Goal: Find specific page/section: Find specific page/section

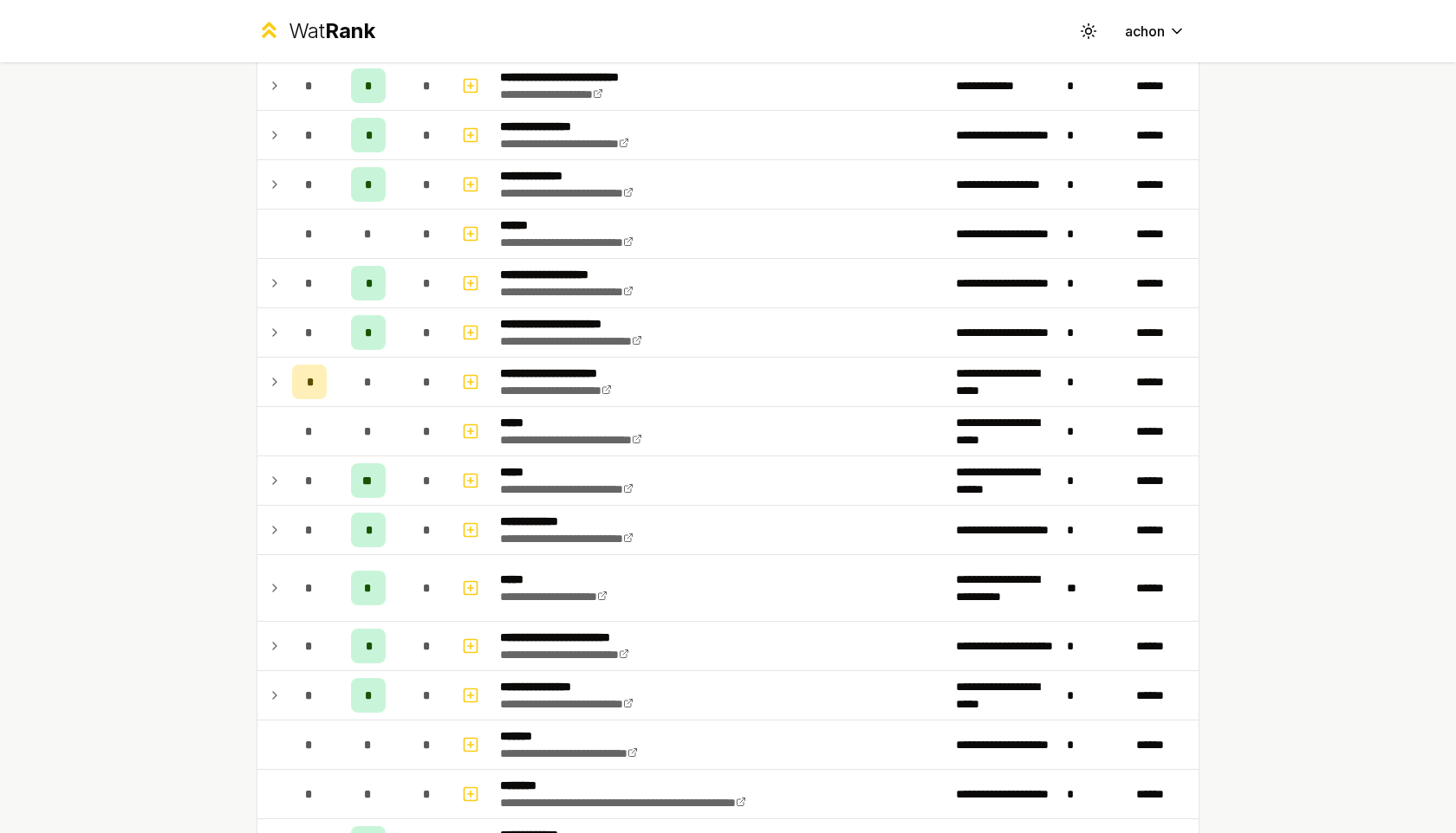
scroll to position [819, 0]
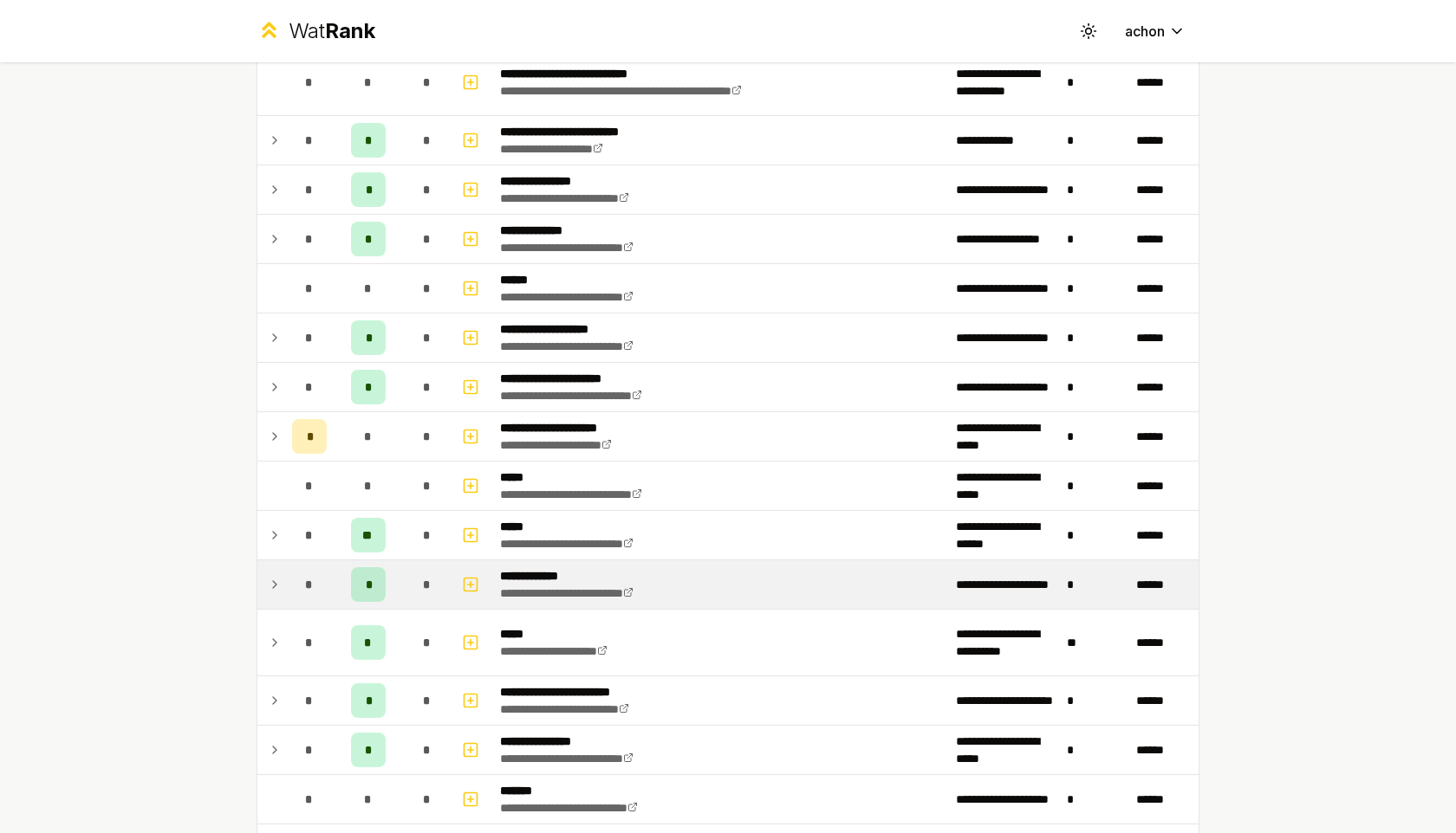
click at [267, 584] on icon at bounding box center [274, 585] width 14 height 21
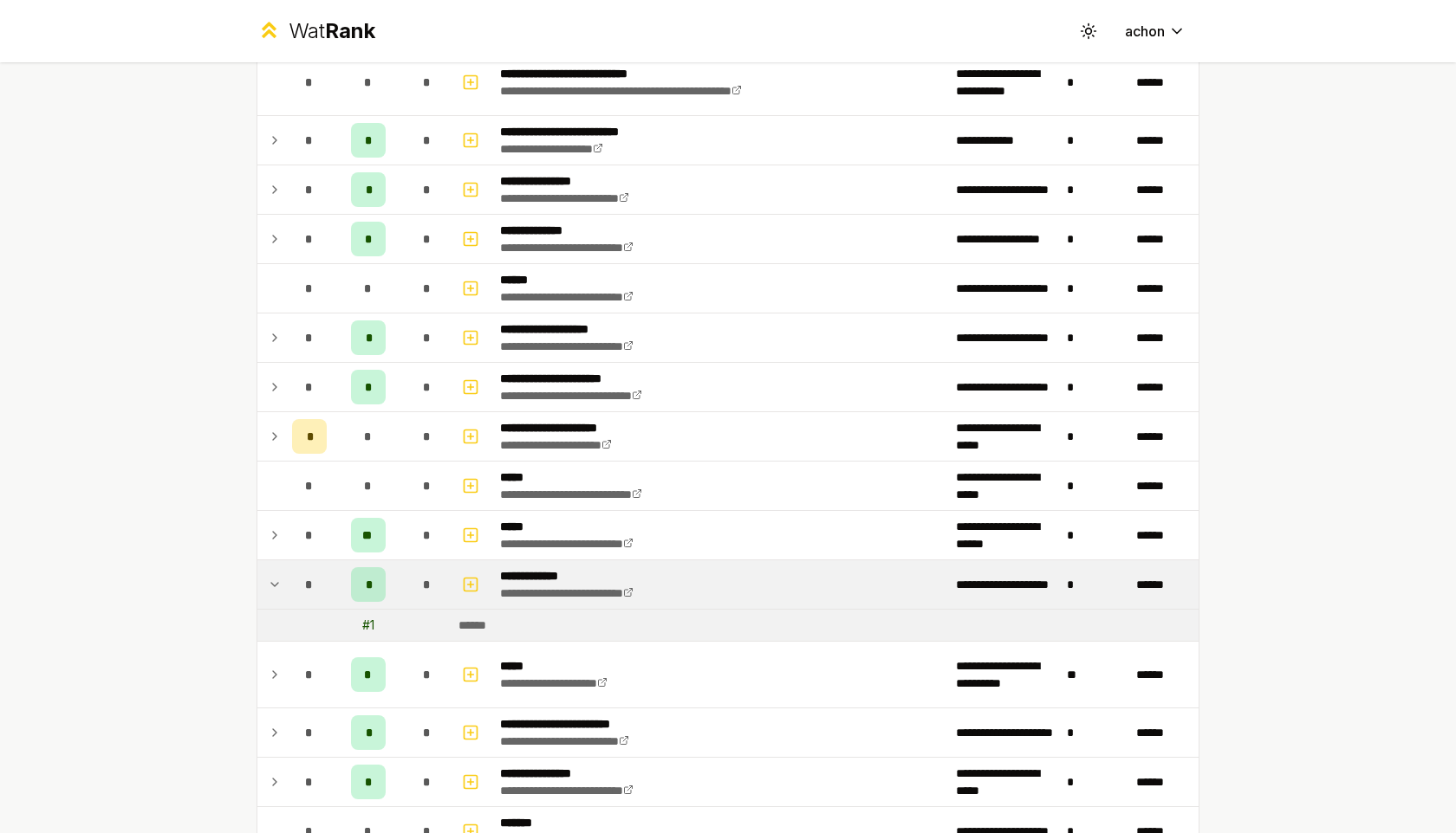
click at [272, 582] on icon at bounding box center [274, 585] width 14 height 21
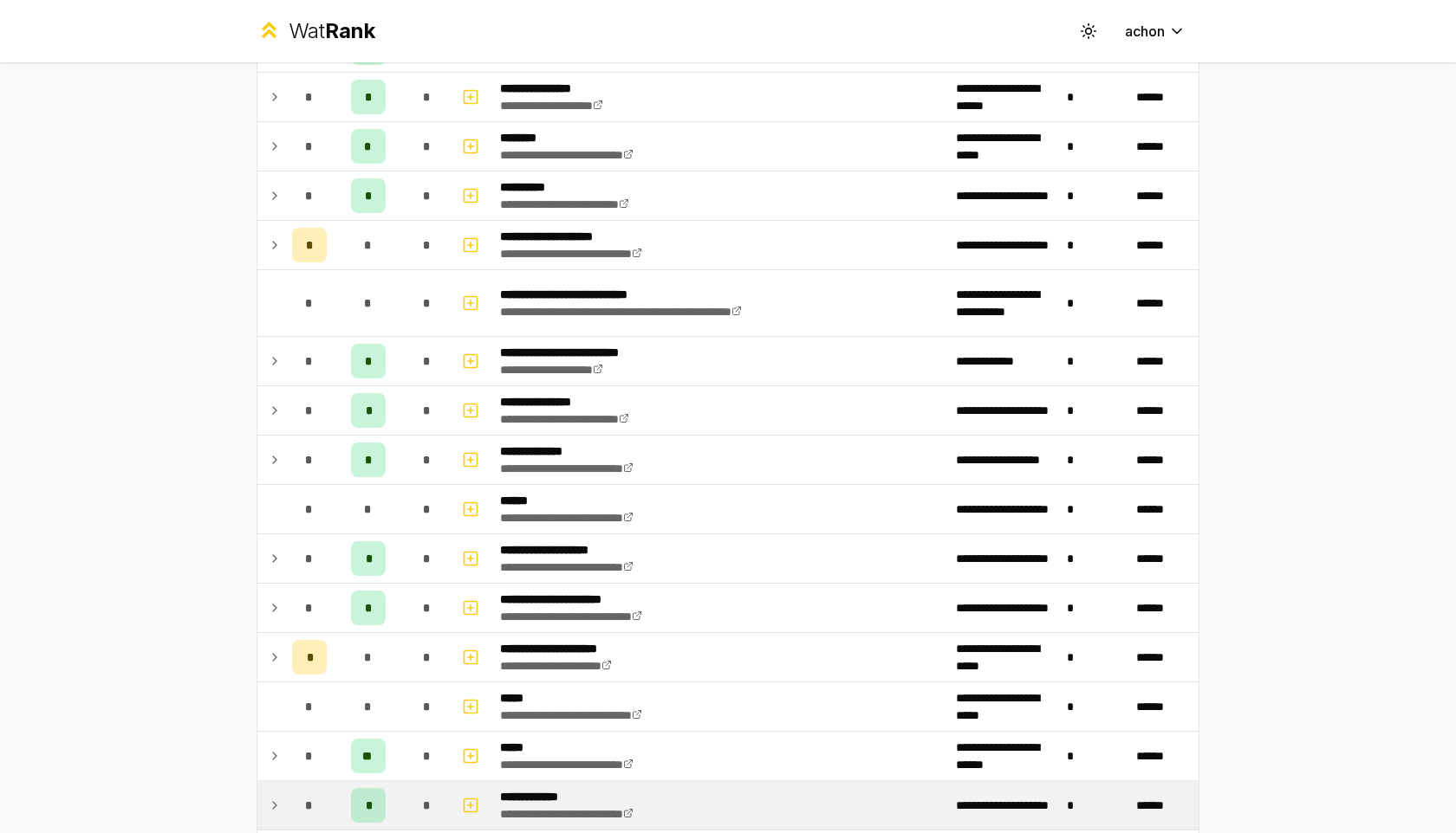
scroll to position [70, 0]
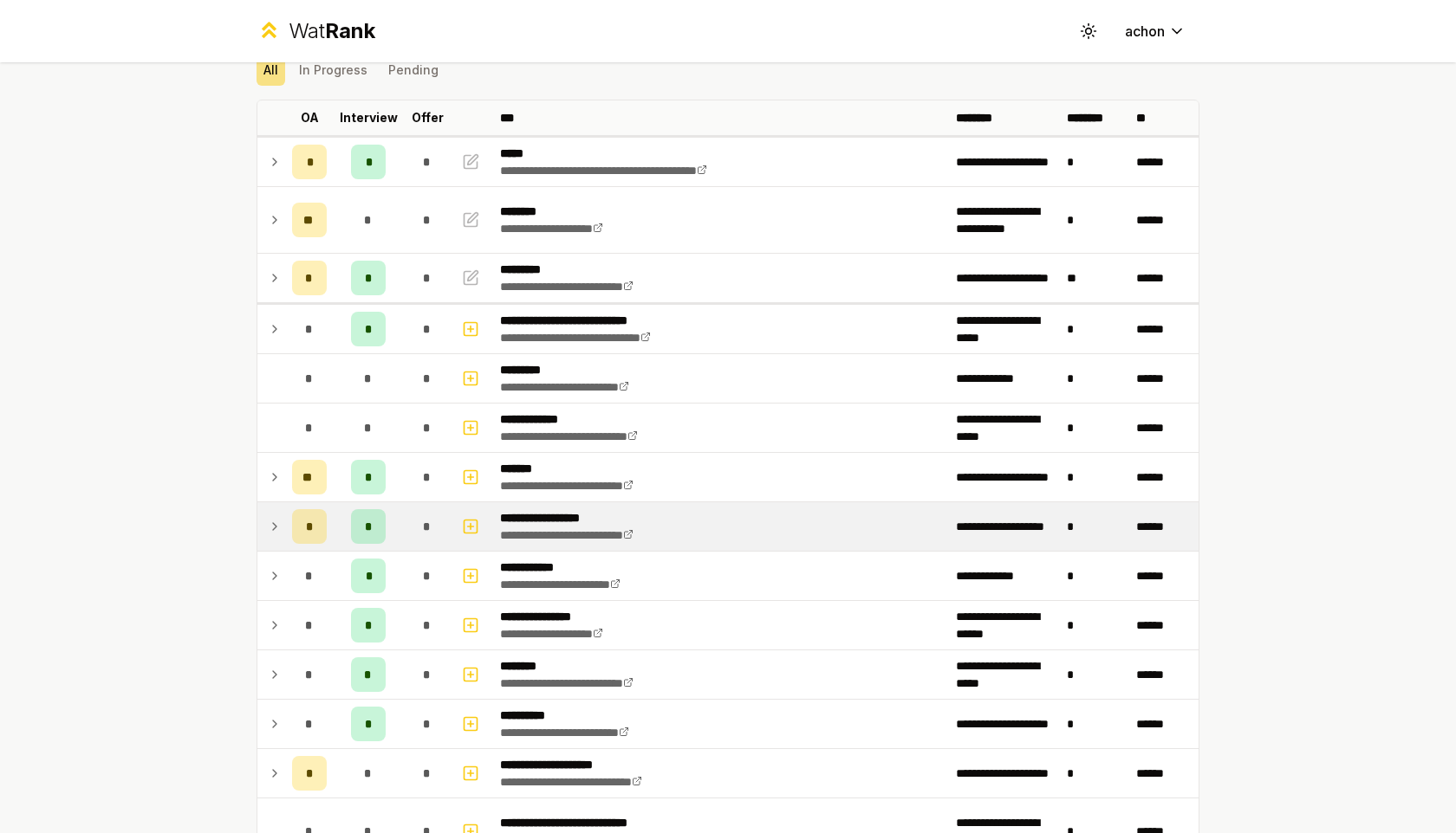
click at [264, 526] on td at bounding box center [271, 527] width 28 height 49
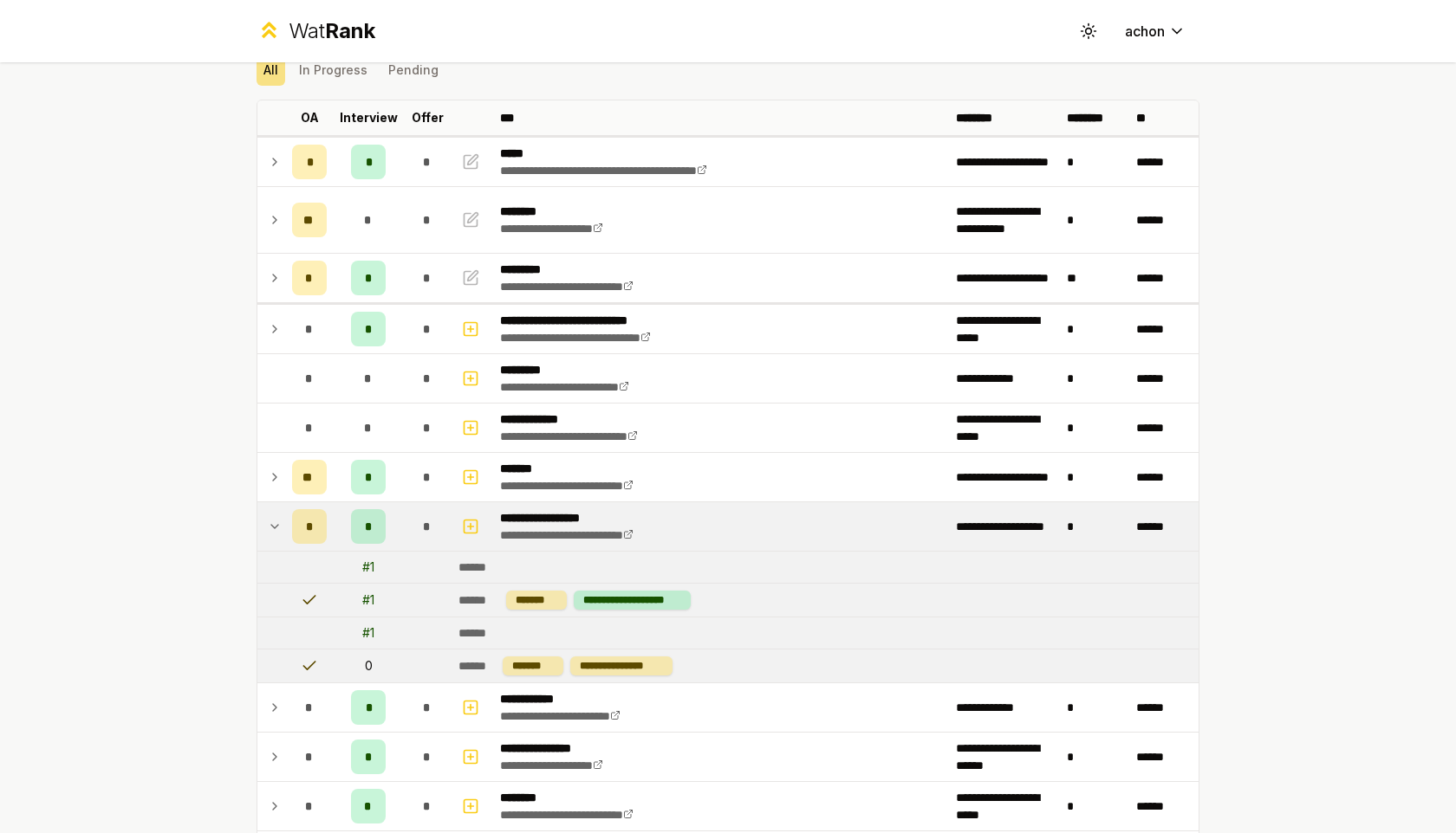
click at [269, 525] on icon at bounding box center [274, 526] width 14 height 21
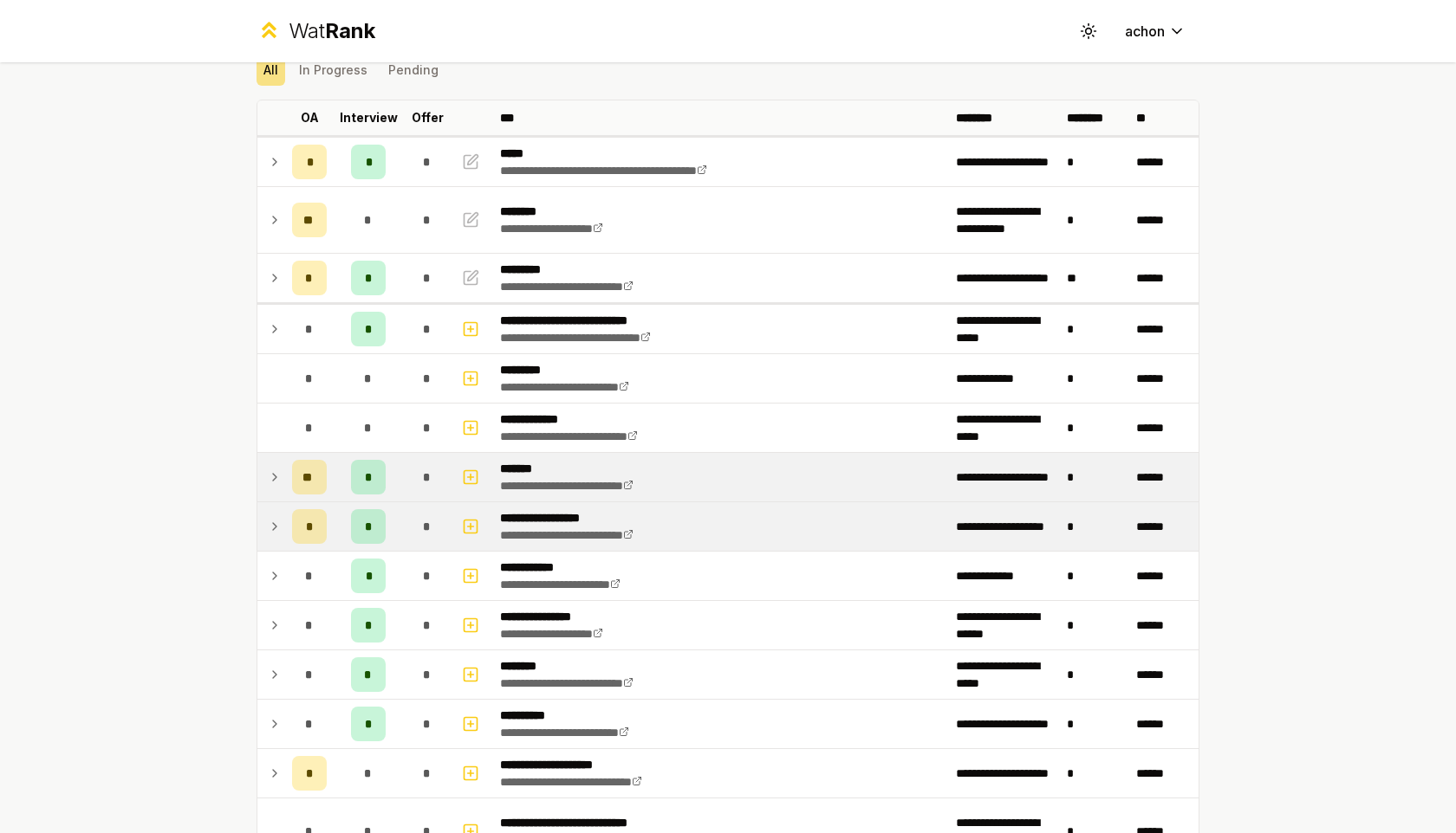
click at [279, 464] on td at bounding box center [271, 477] width 28 height 49
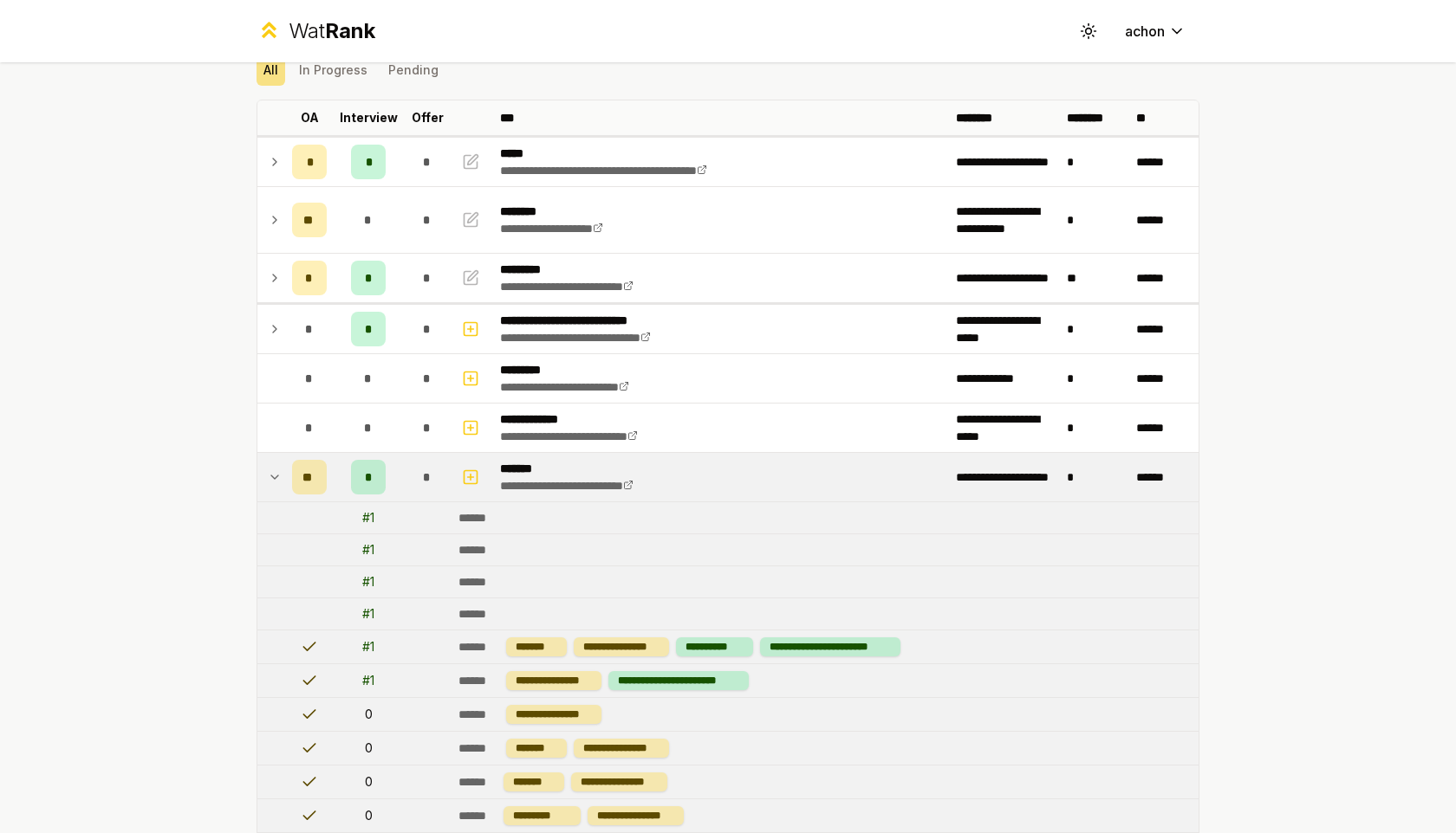
click at [279, 476] on icon at bounding box center [274, 477] width 14 height 21
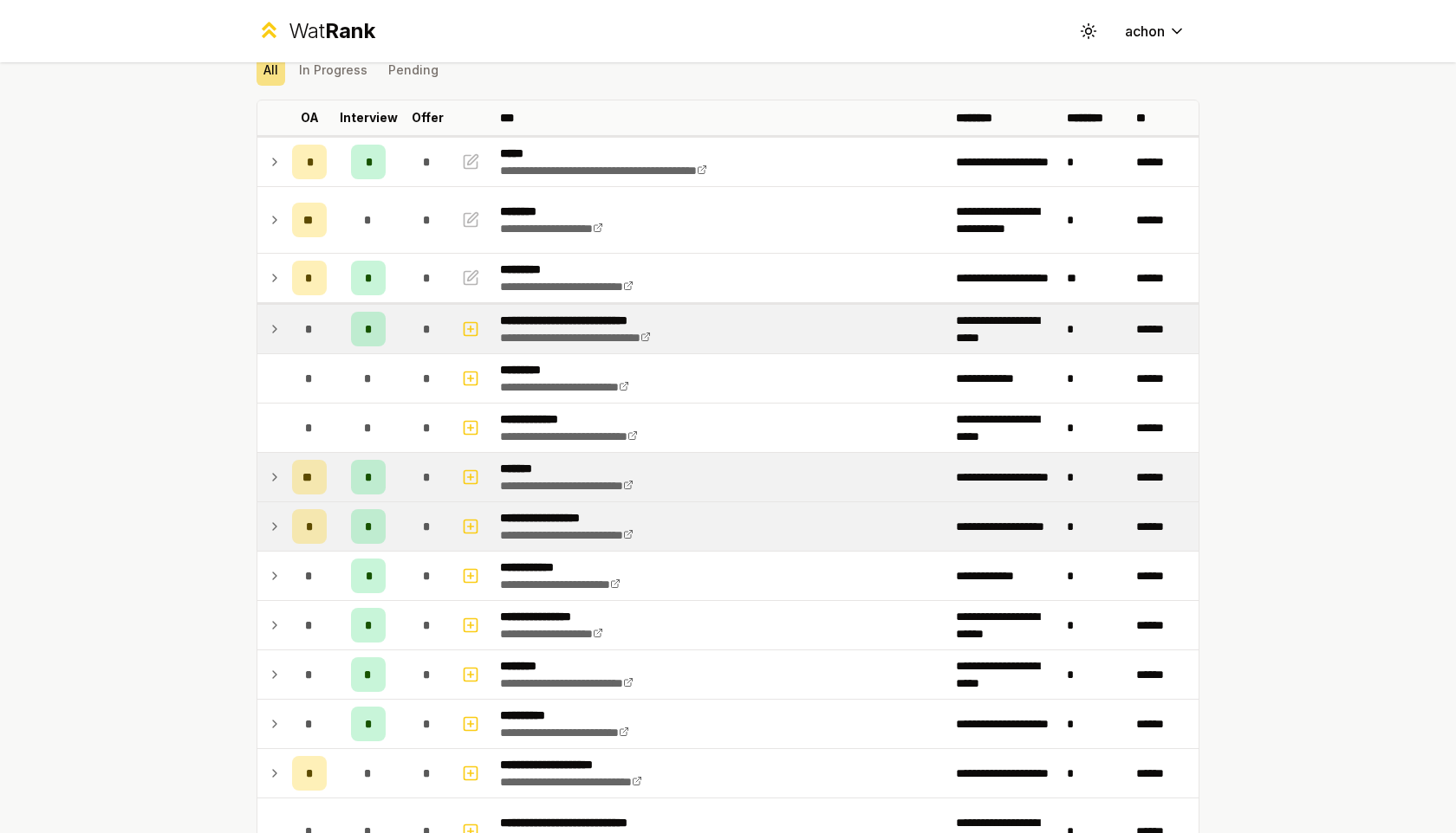
click at [280, 328] on icon at bounding box center [274, 328] width 14 height 21
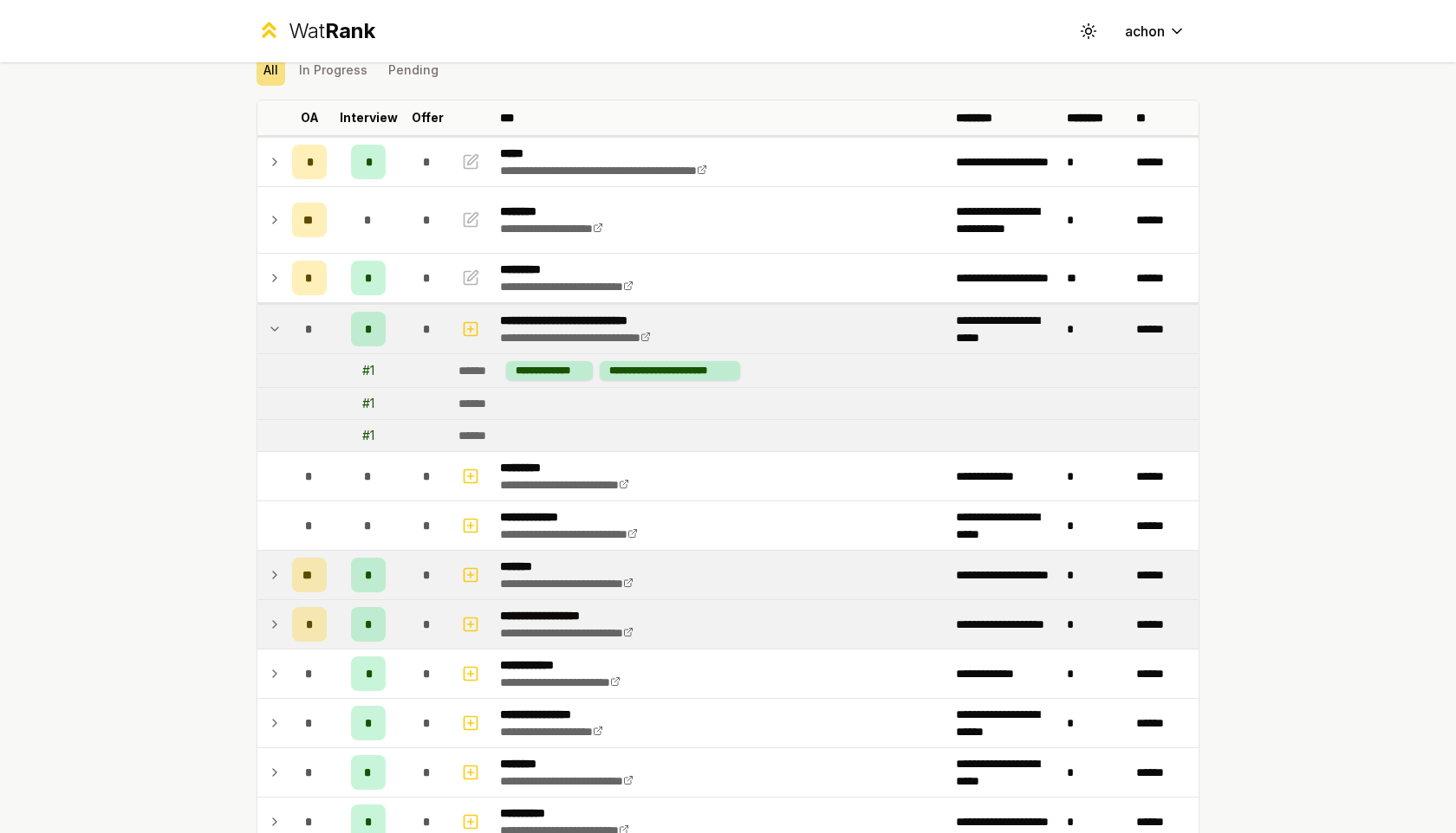
click at [279, 328] on icon at bounding box center [274, 328] width 14 height 21
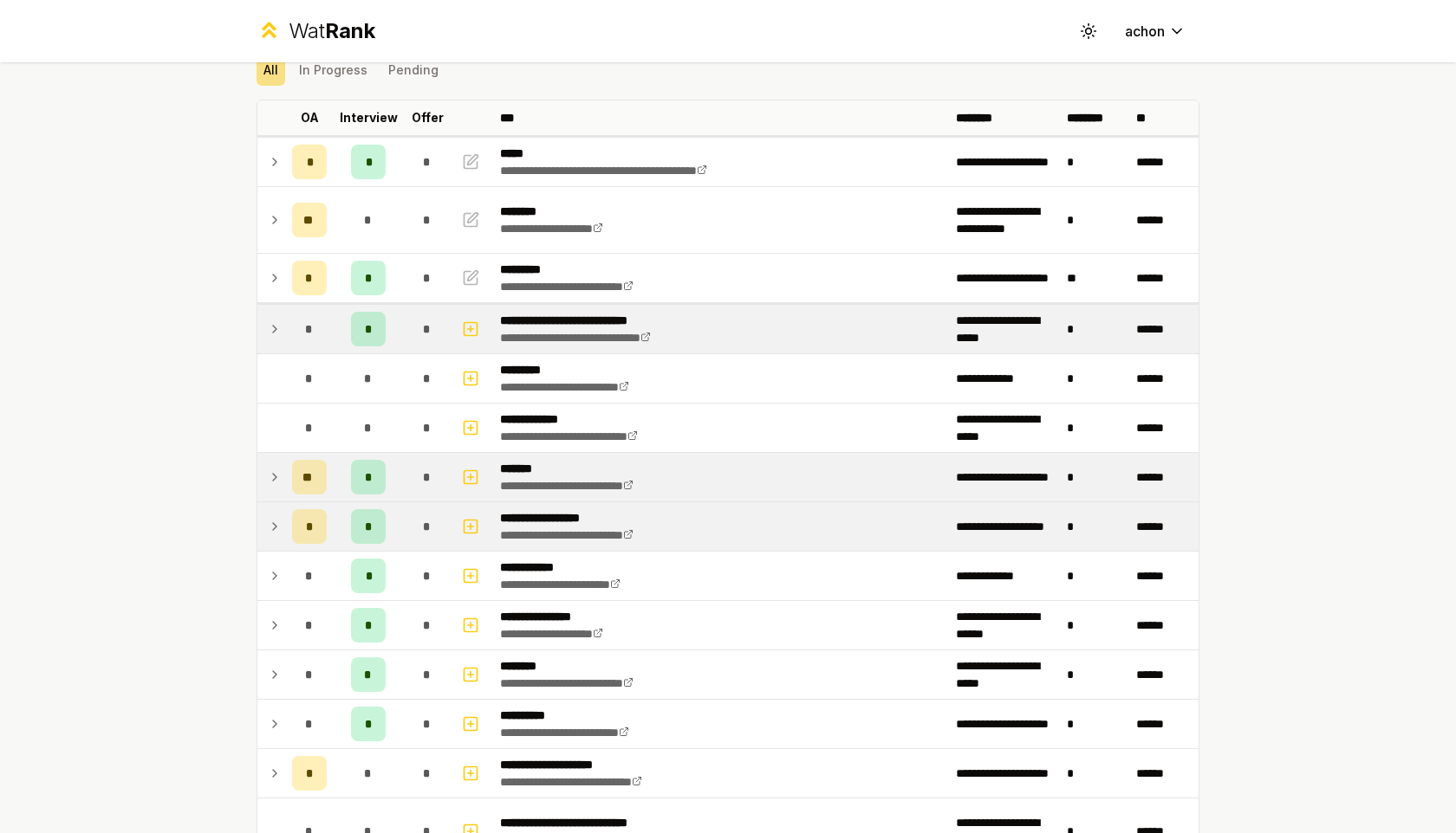
click at [279, 472] on icon at bounding box center [274, 477] width 14 height 21
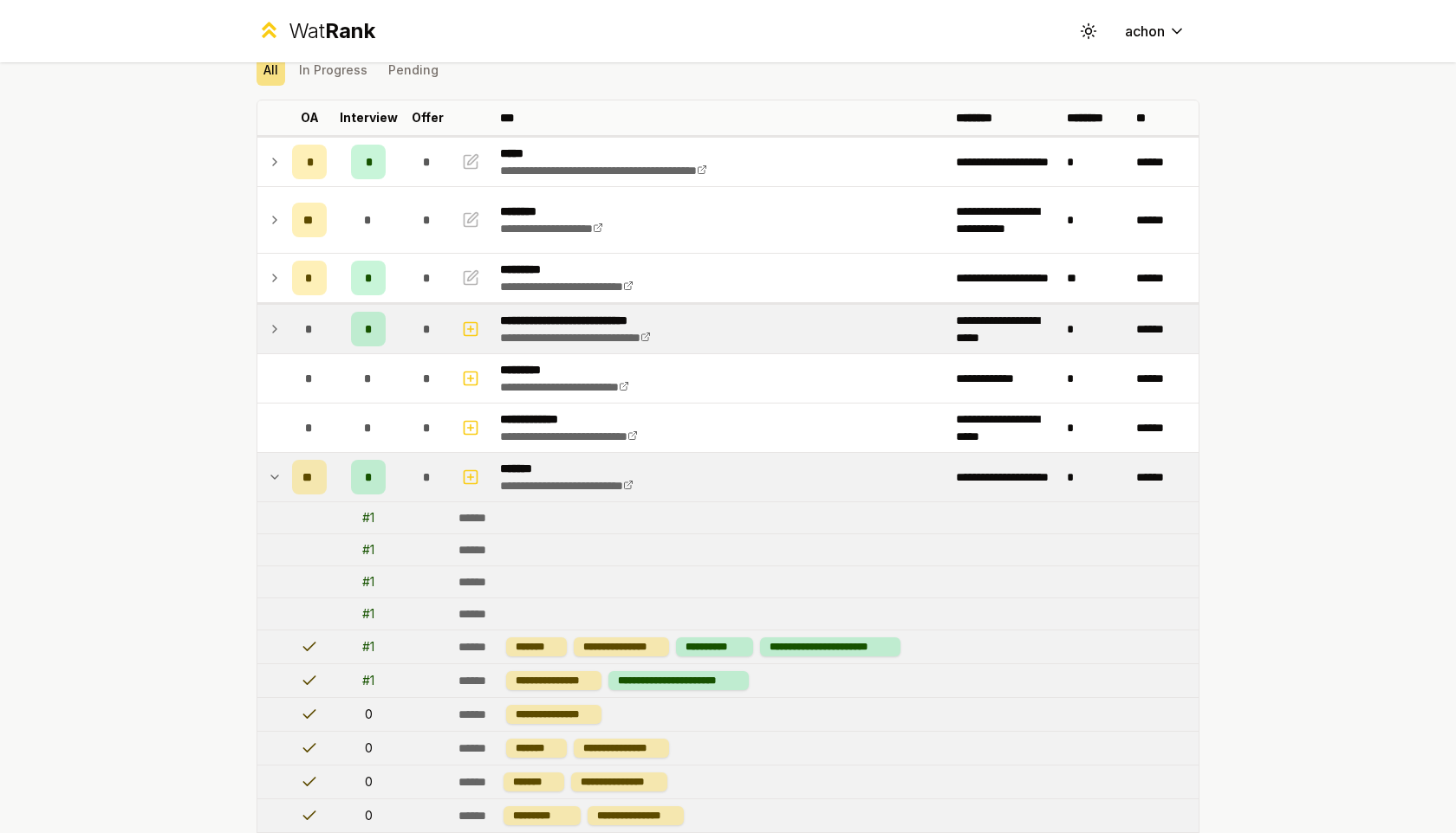
click at [276, 476] on icon at bounding box center [274, 477] width 14 height 21
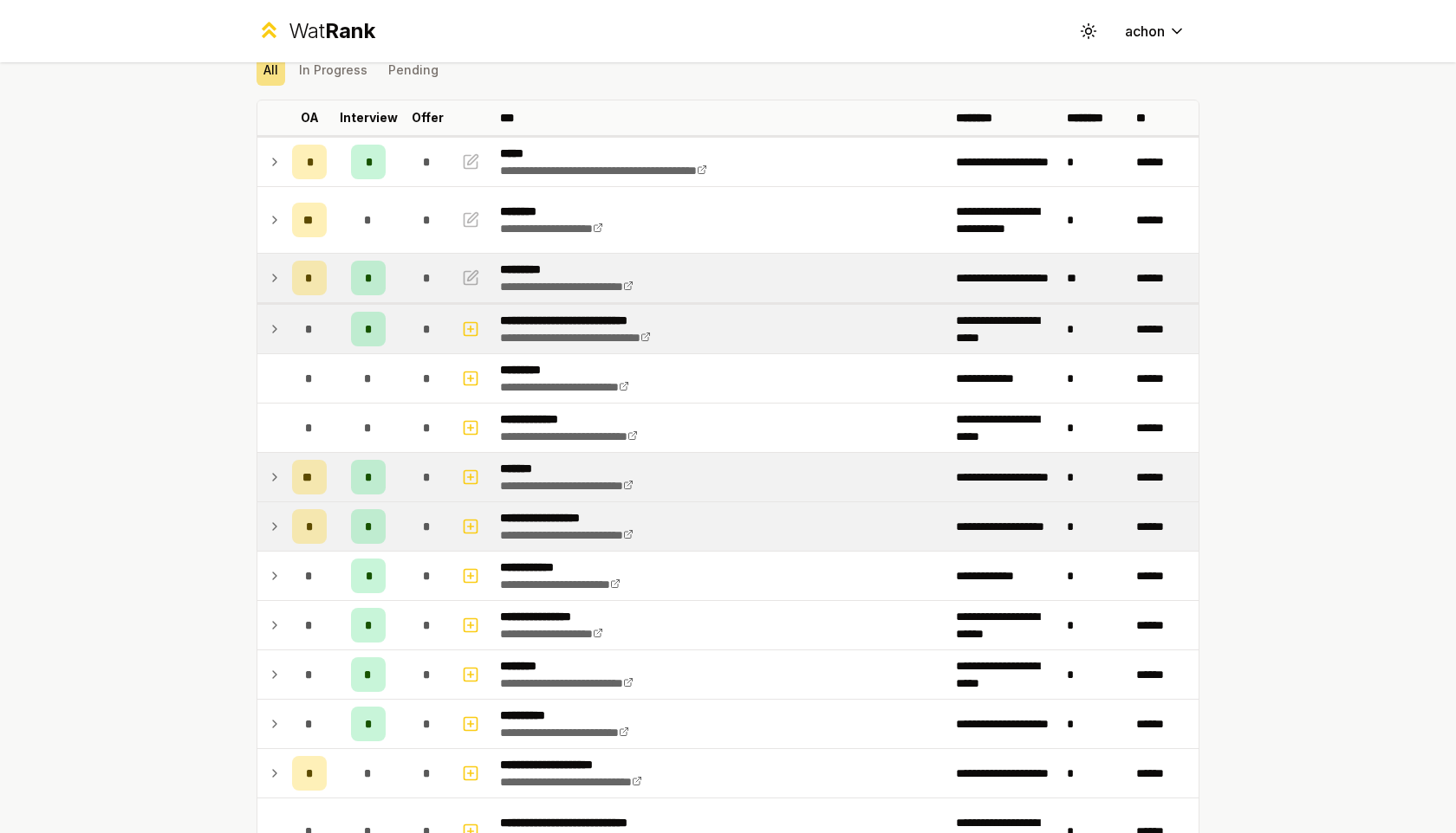
click at [283, 285] on td at bounding box center [271, 277] width 28 height 49
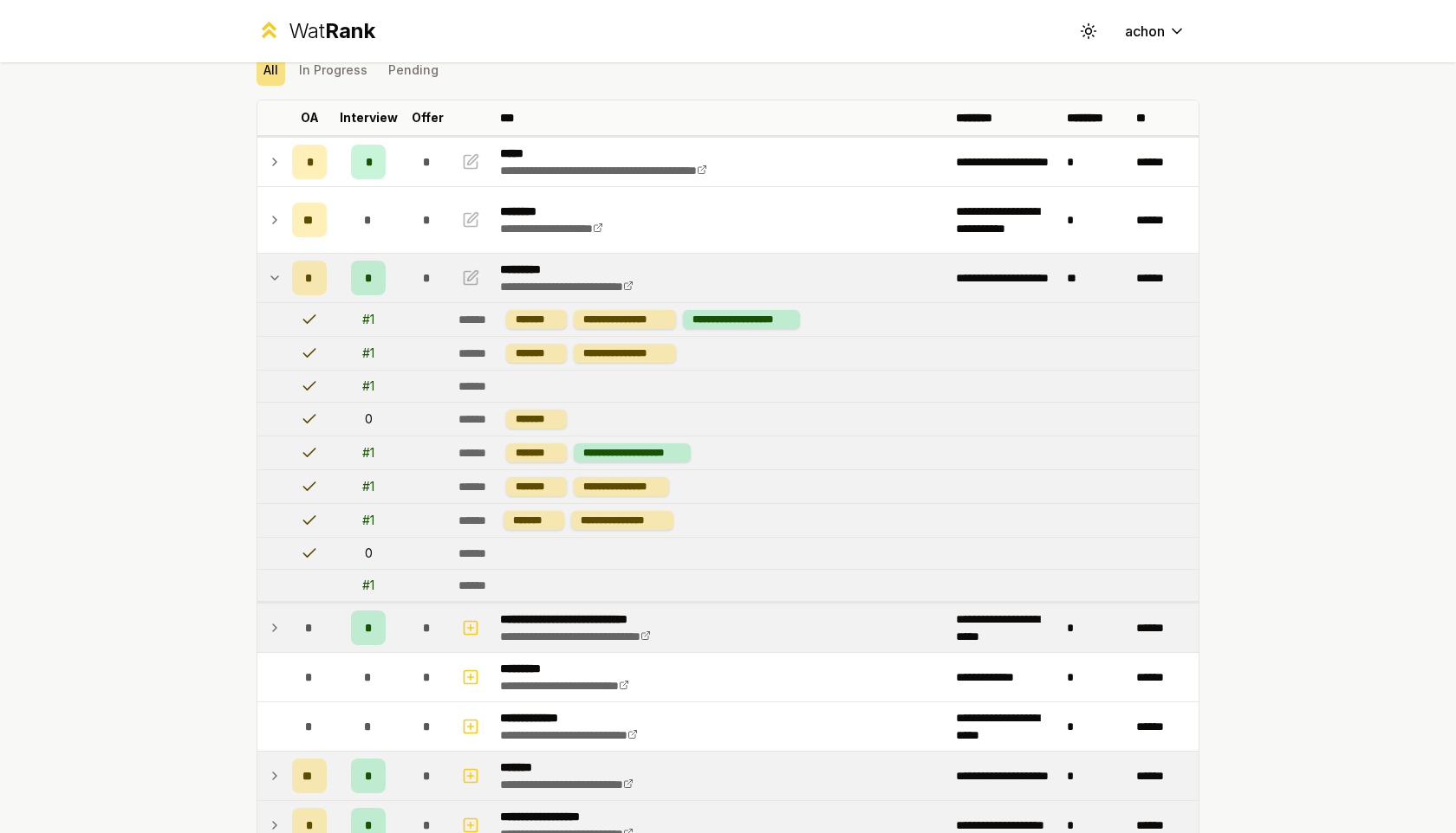
click at [278, 282] on icon at bounding box center [274, 277] width 14 height 21
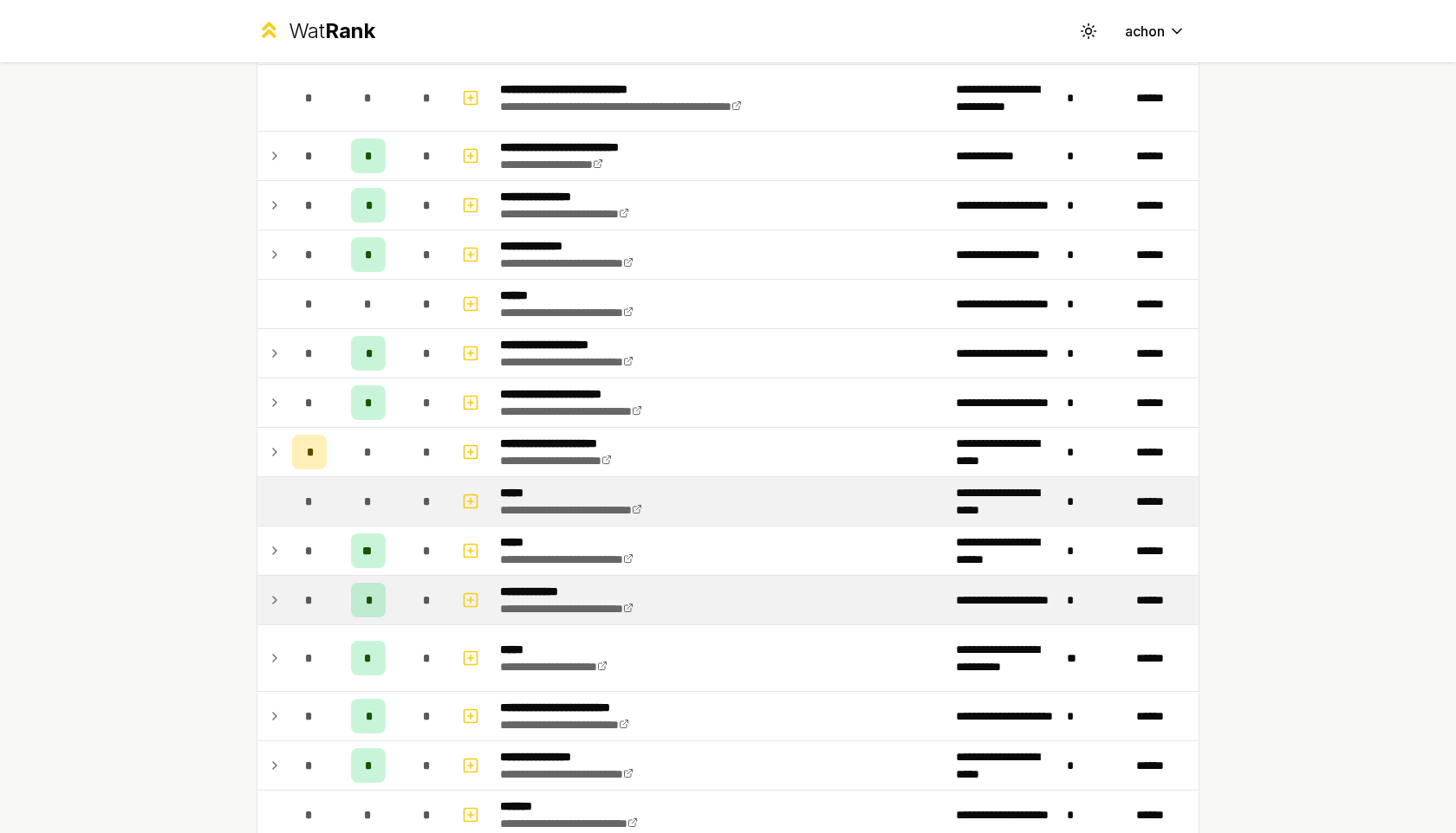
scroll to position [871, 0]
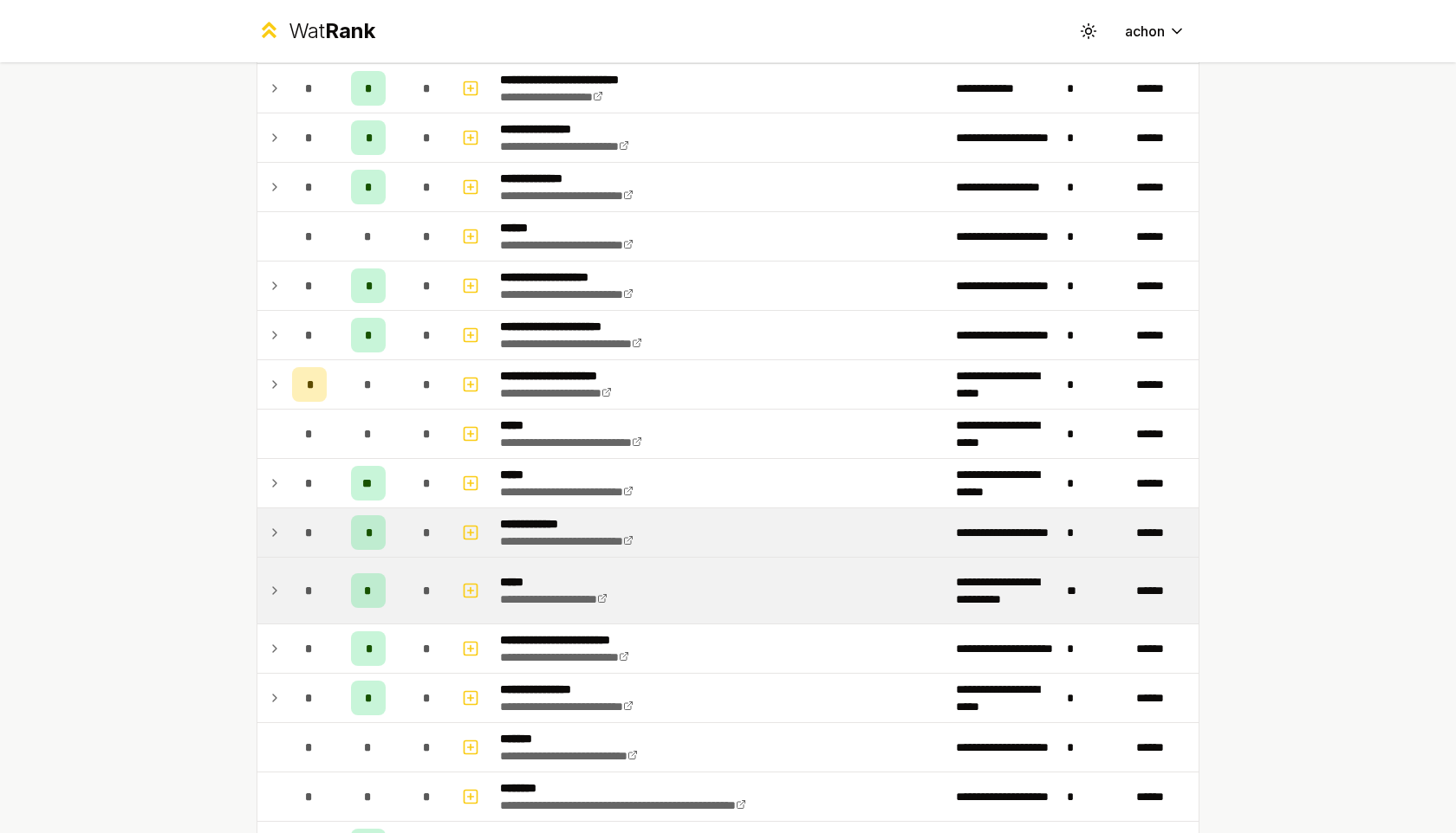
click at [275, 589] on icon at bounding box center [273, 591] width 3 height 7
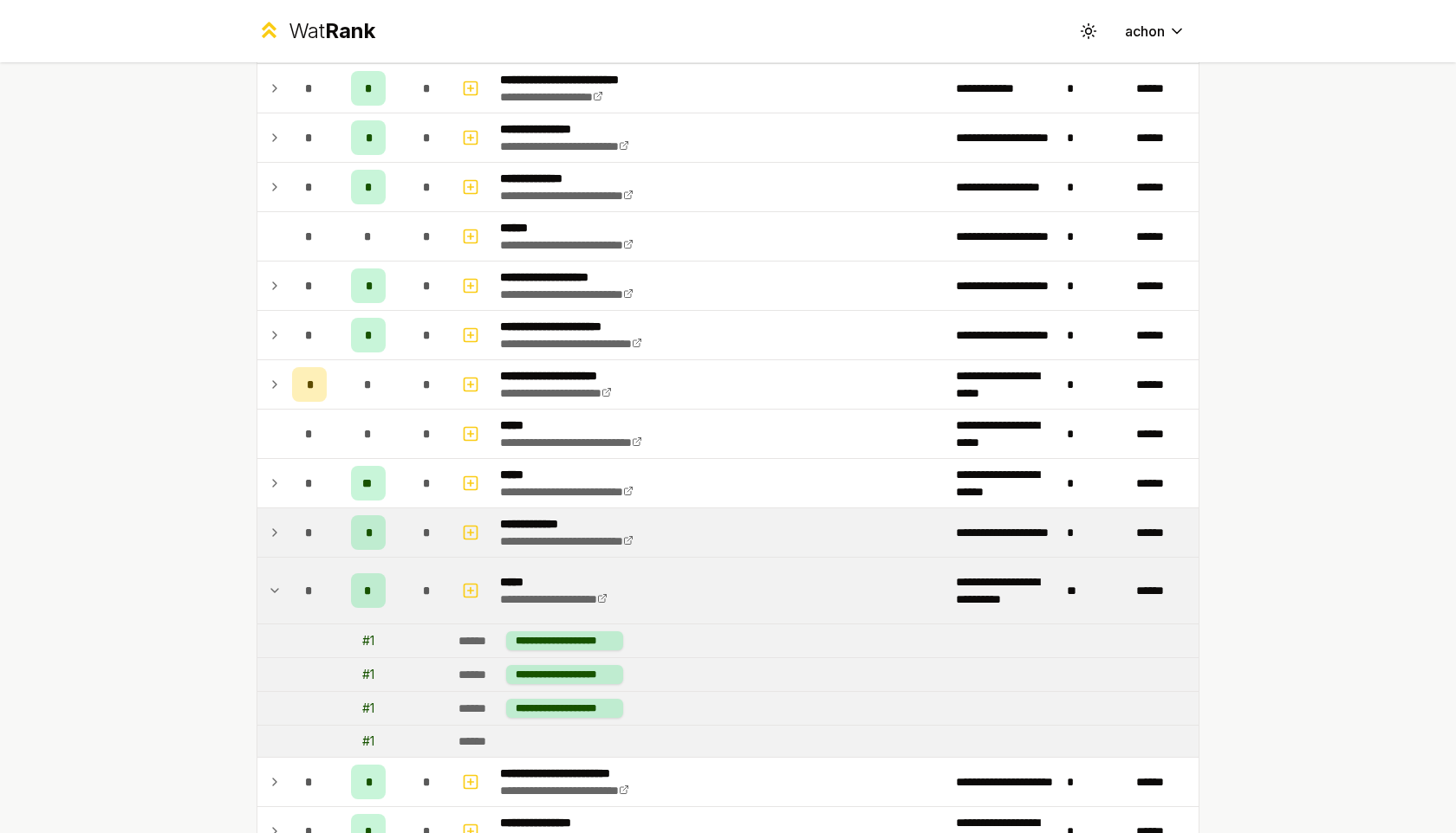
click at [272, 592] on icon at bounding box center [274, 590] width 7 height 3
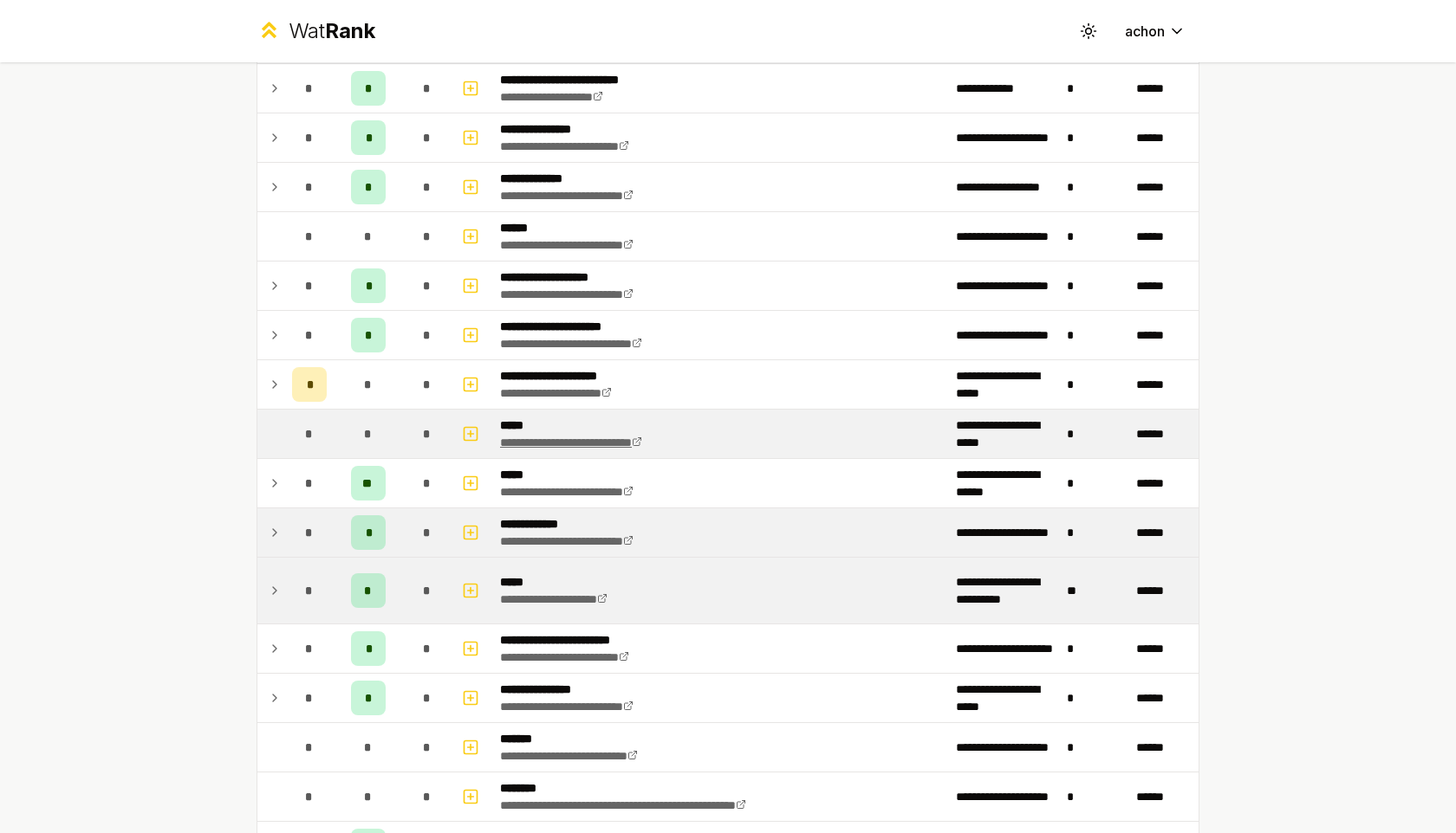
scroll to position [1212, 0]
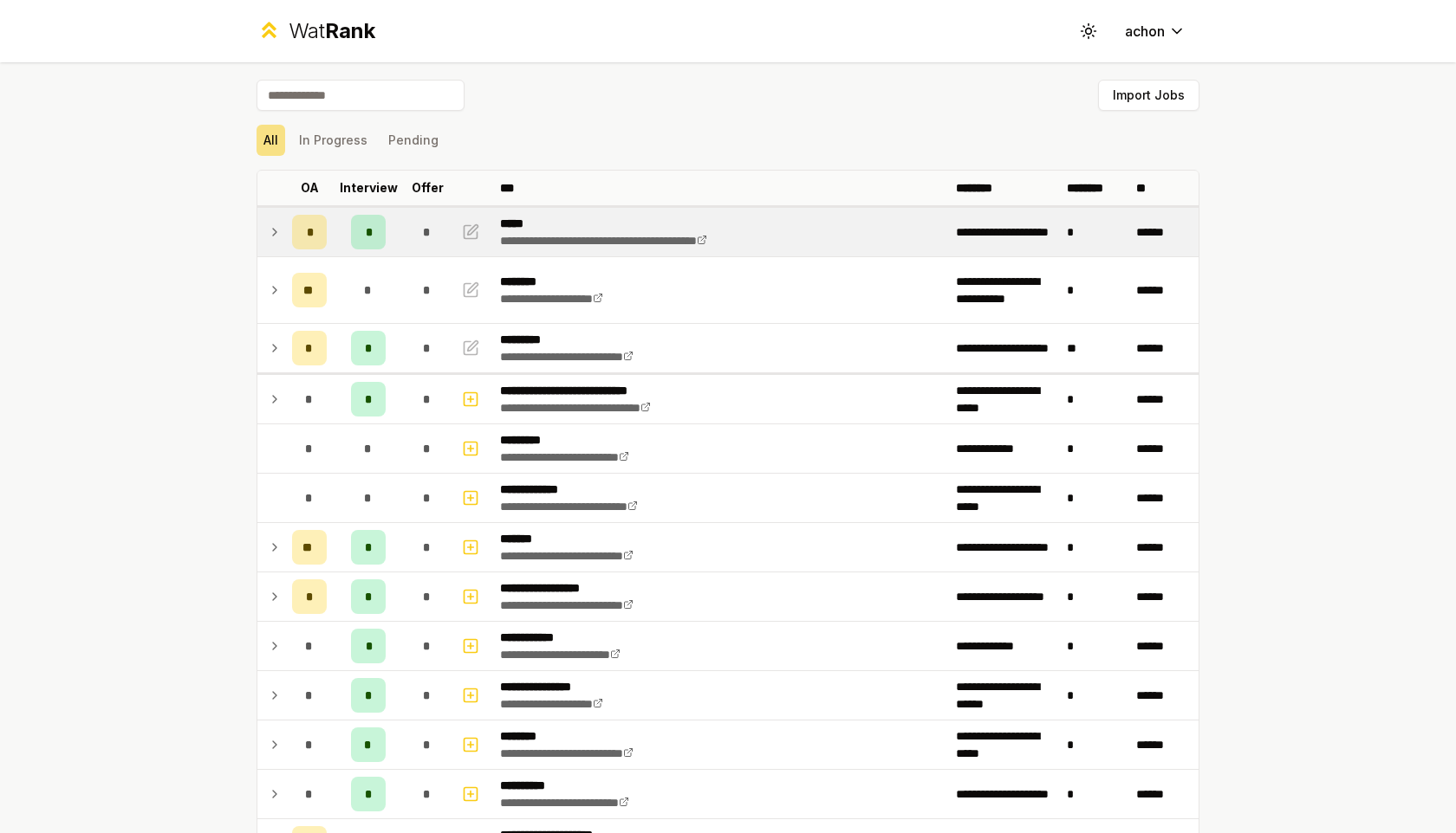
click at [279, 229] on icon at bounding box center [274, 231] width 14 height 21
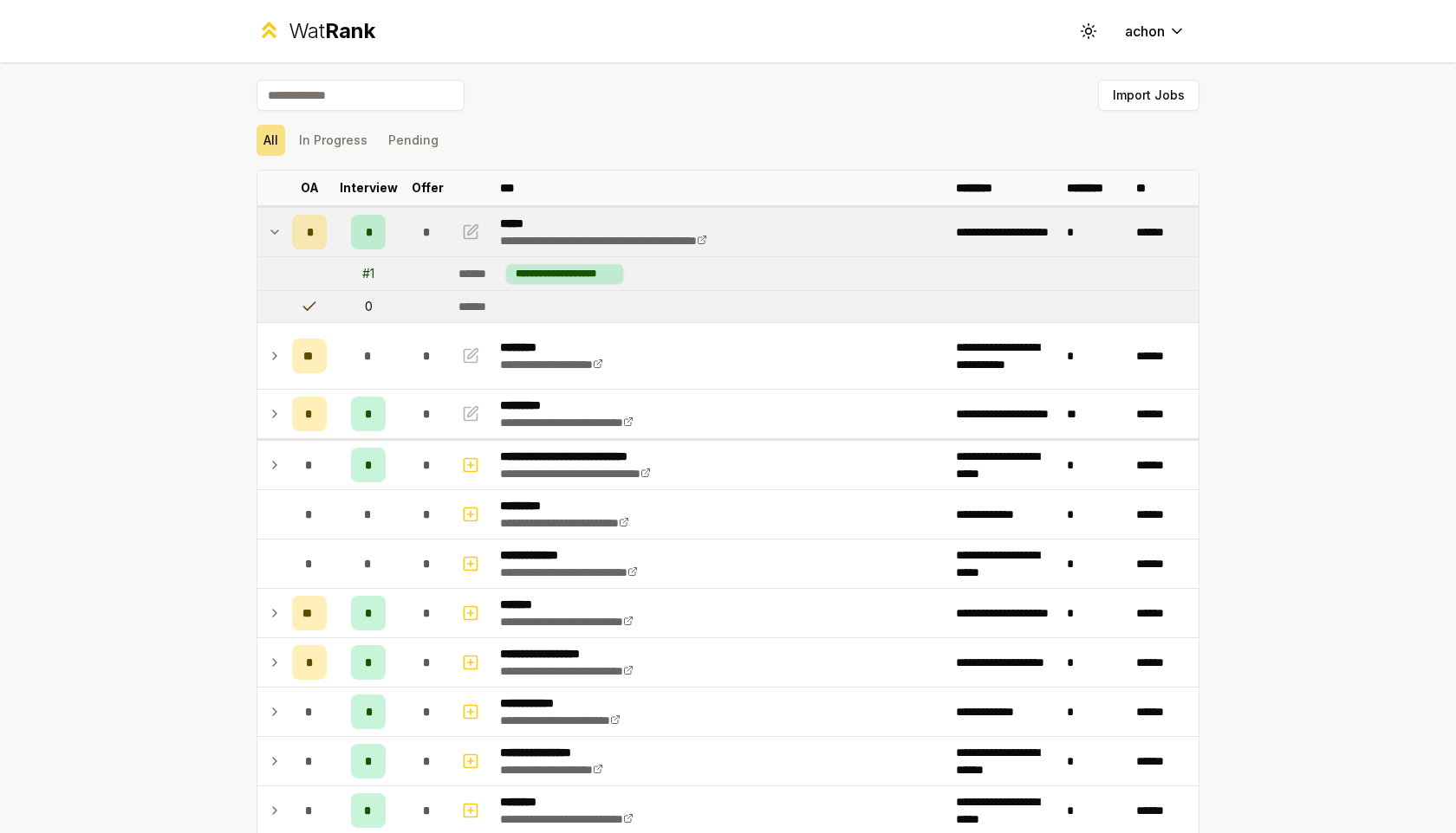
click at [274, 230] on icon at bounding box center [274, 231] width 14 height 21
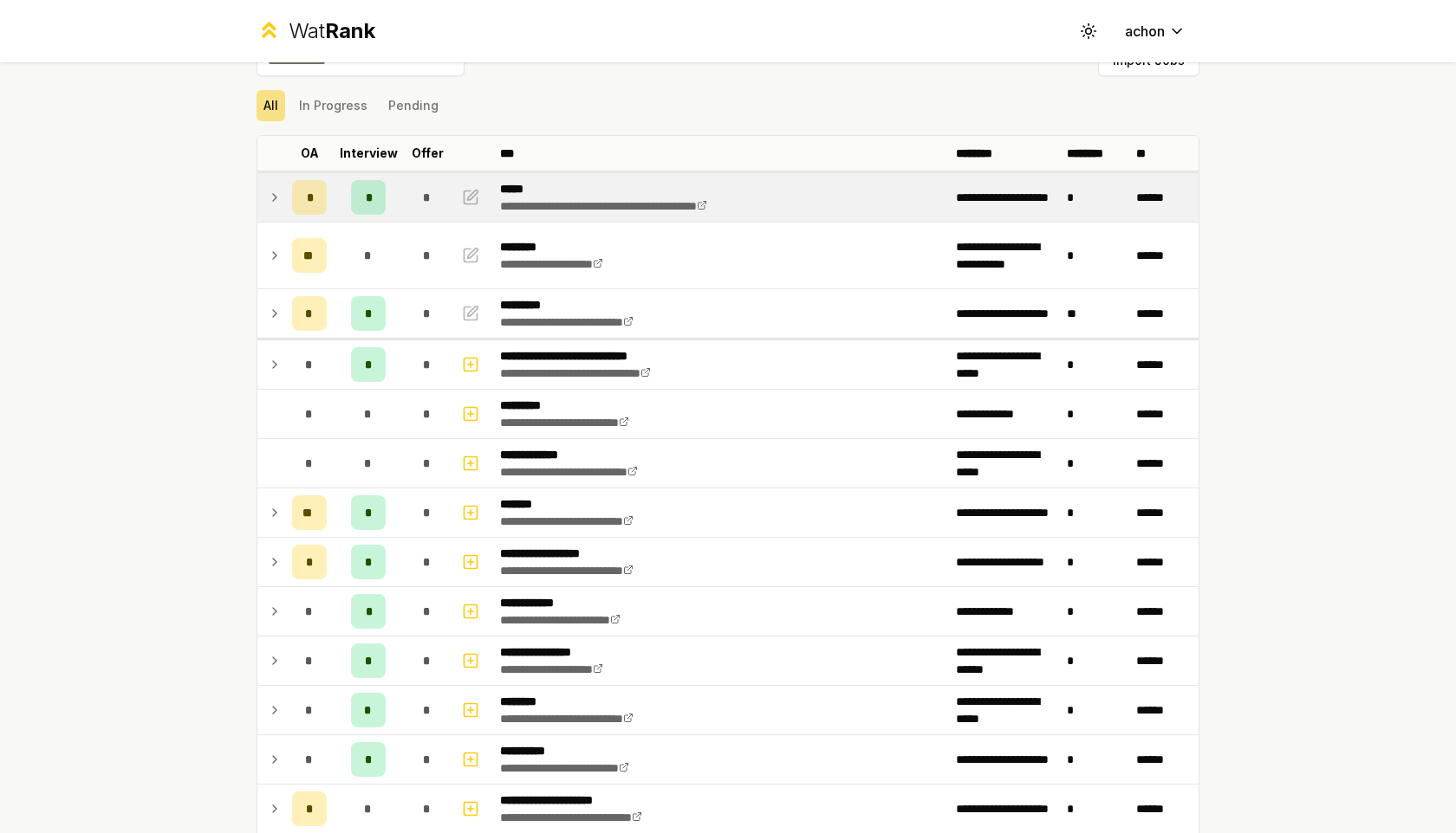
scroll to position [46, 0]
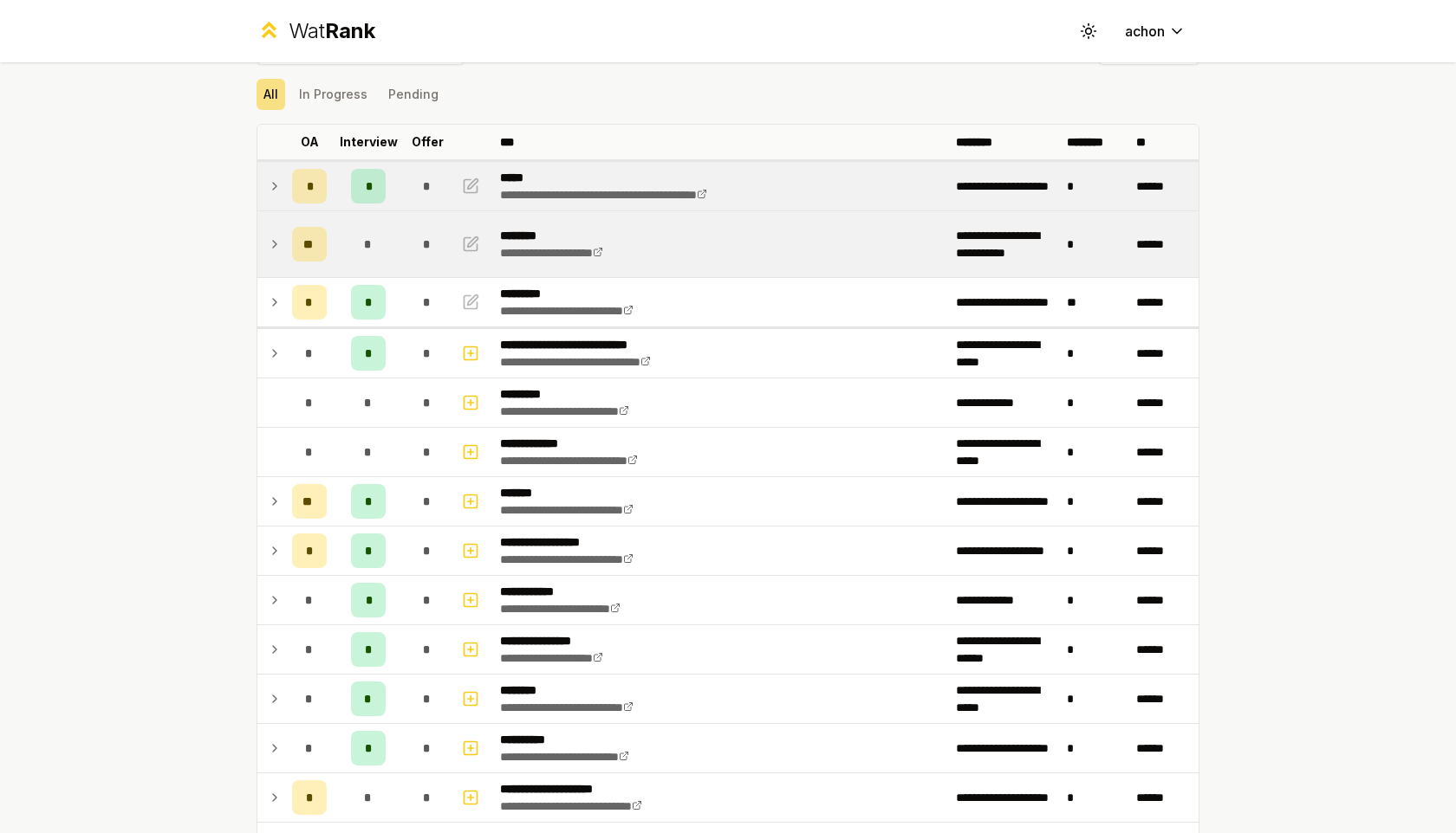
click at [274, 239] on icon at bounding box center [274, 243] width 14 height 21
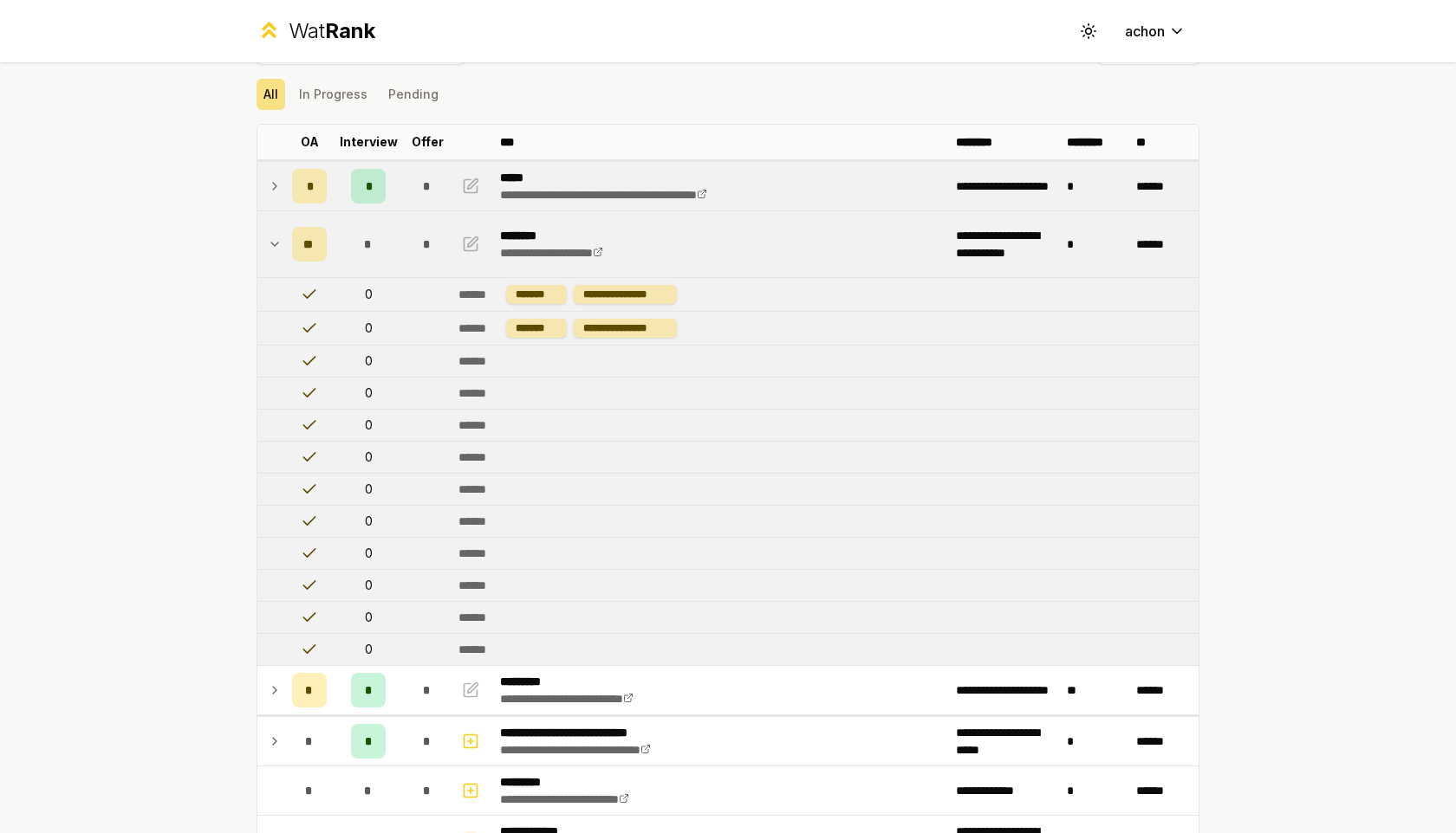
click at [274, 239] on icon at bounding box center [274, 243] width 14 height 21
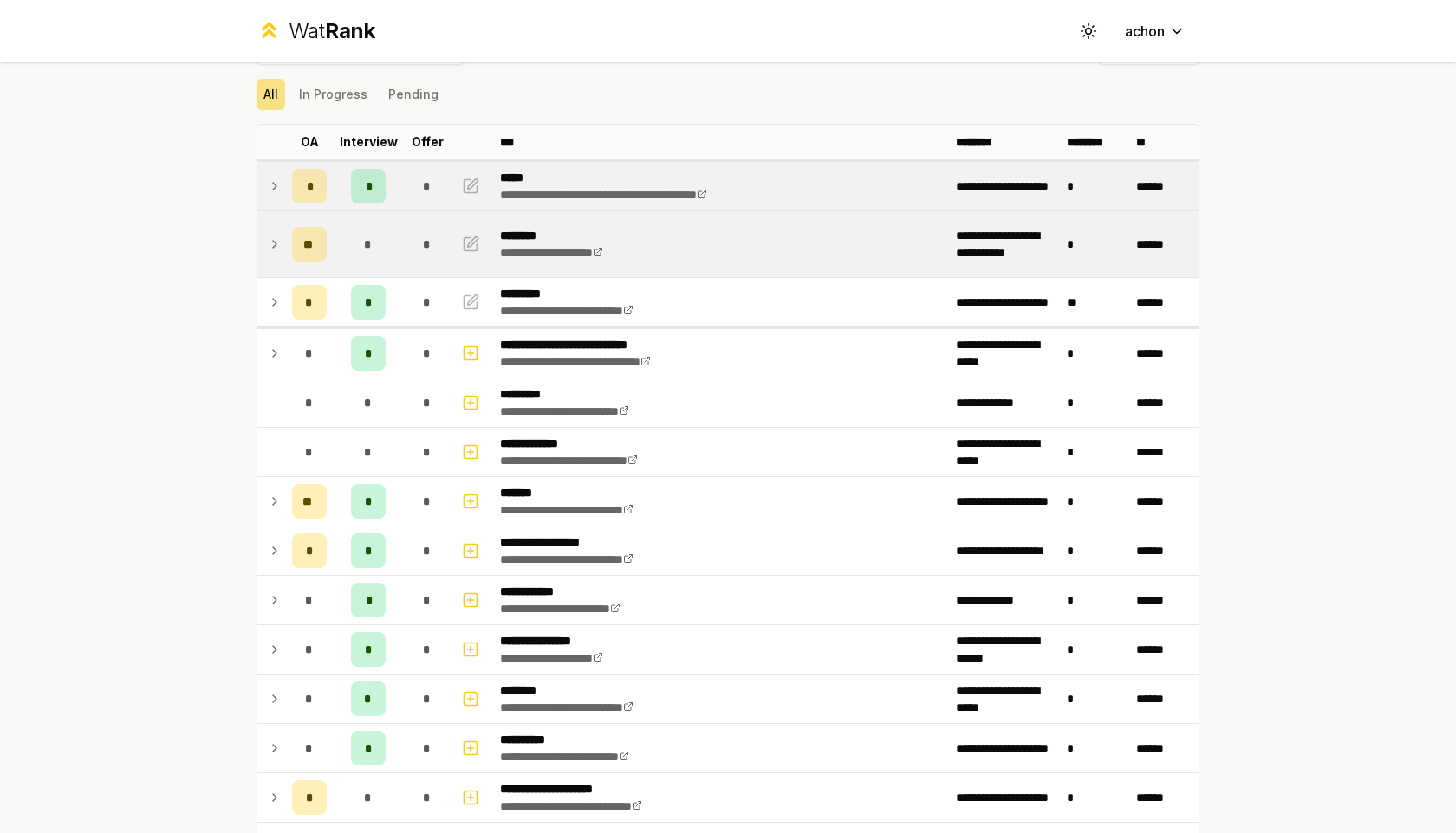
click at [274, 239] on icon at bounding box center [274, 243] width 14 height 21
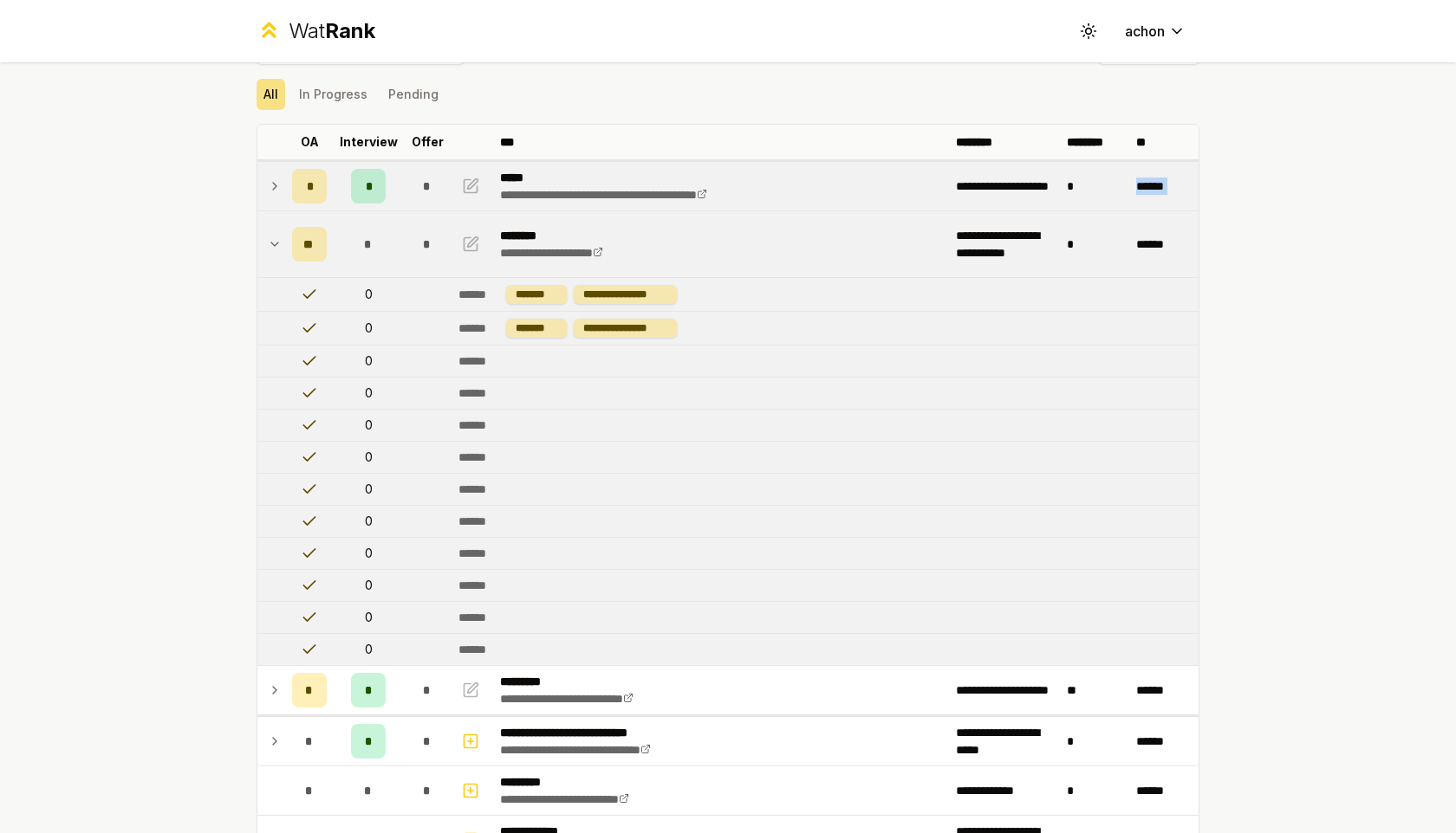
click at [274, 239] on icon at bounding box center [274, 243] width 14 height 21
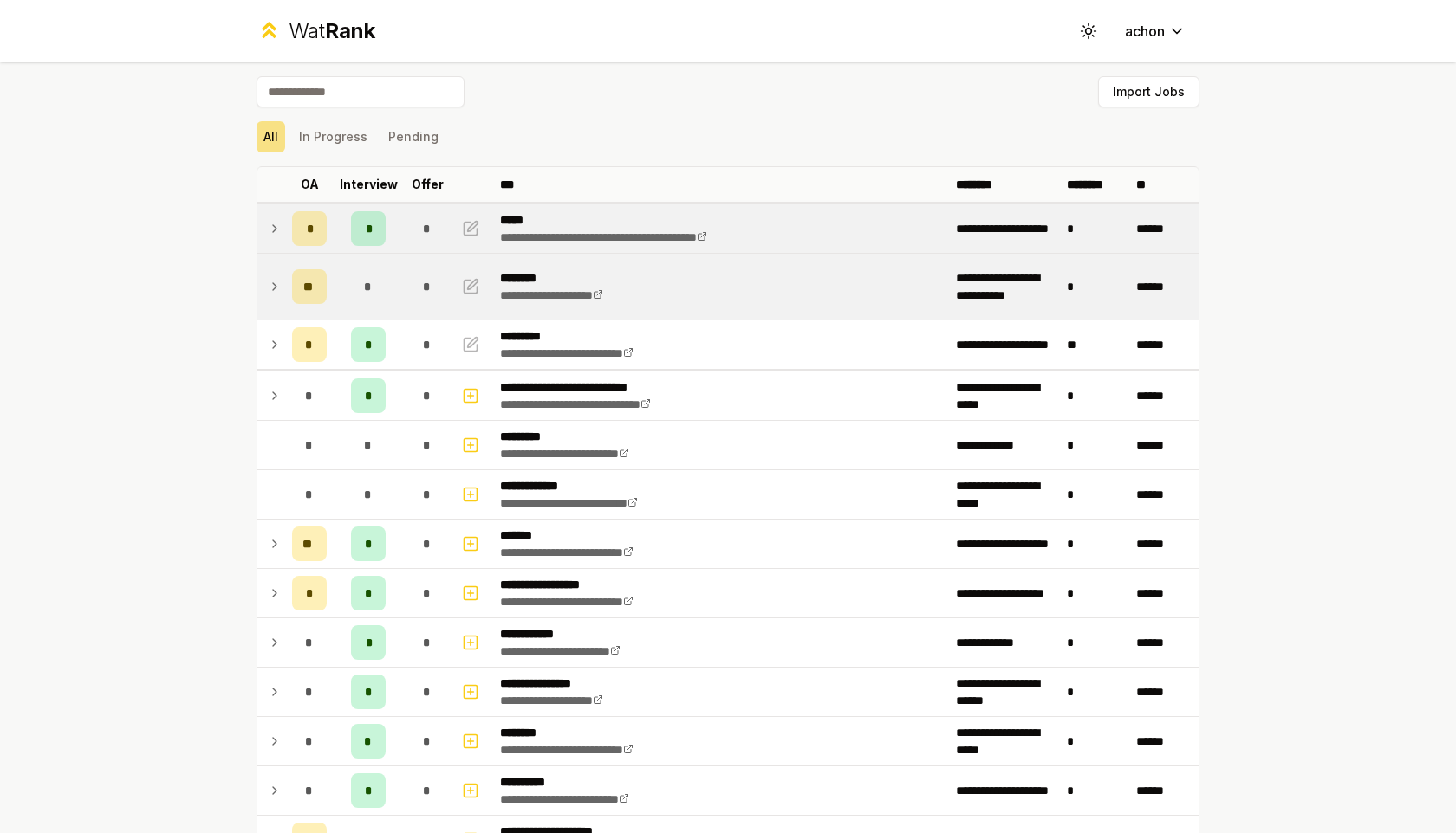
click at [207, 290] on div "**********" at bounding box center [728, 416] width 1456 height 833
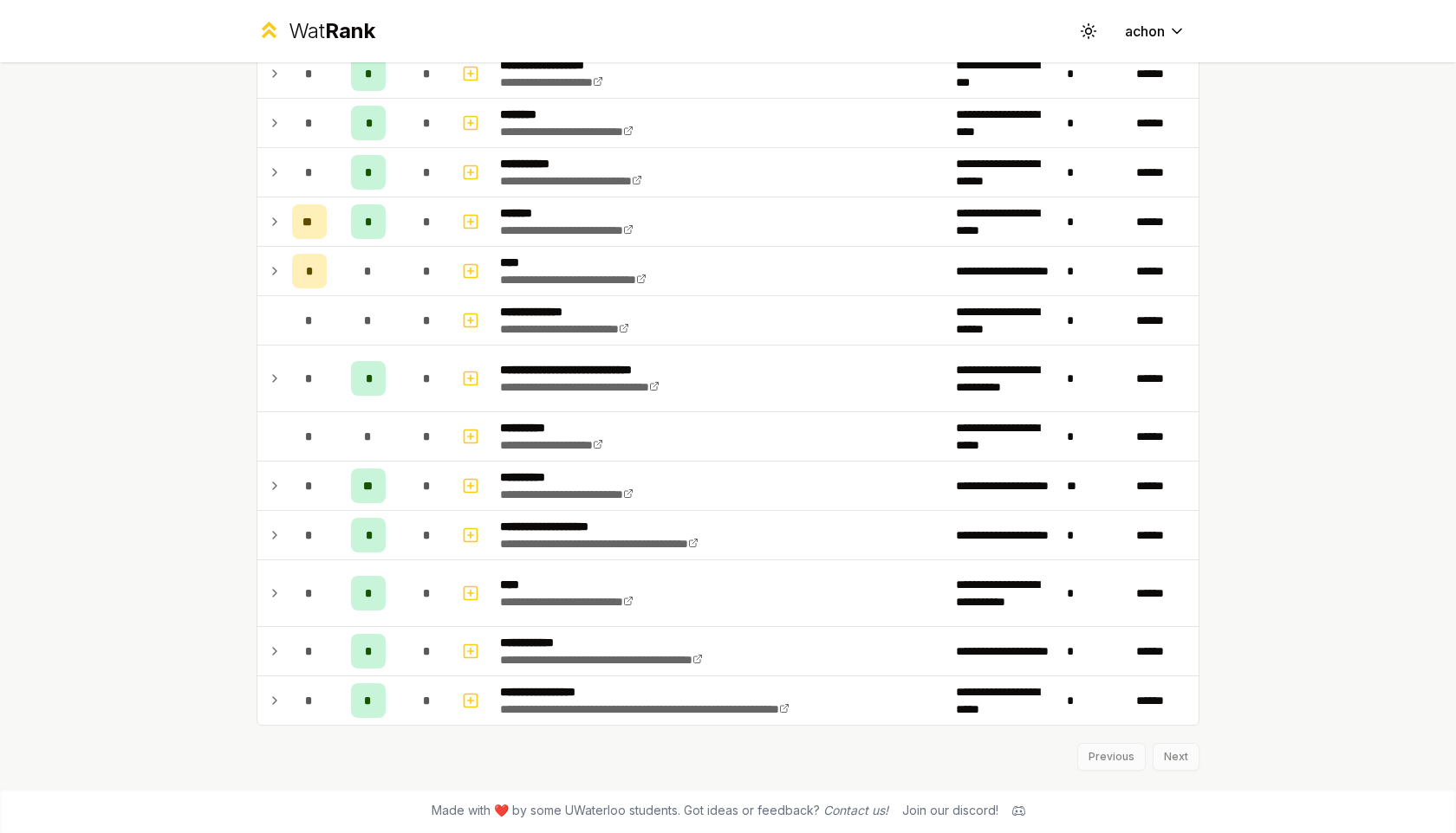
scroll to position [1758, 0]
